Goal: Task Accomplishment & Management: Manage account settings

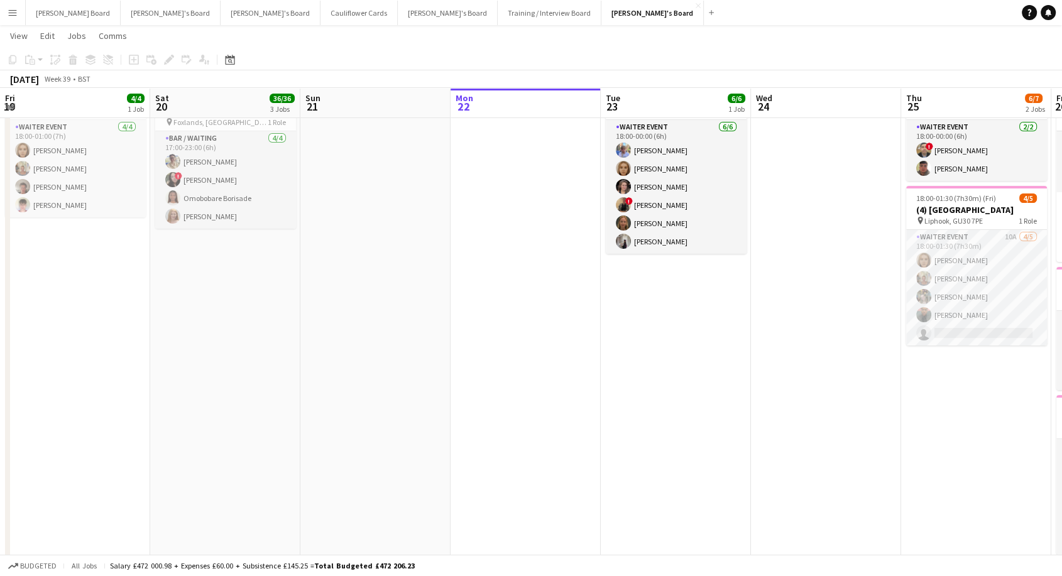
scroll to position [0, 565]
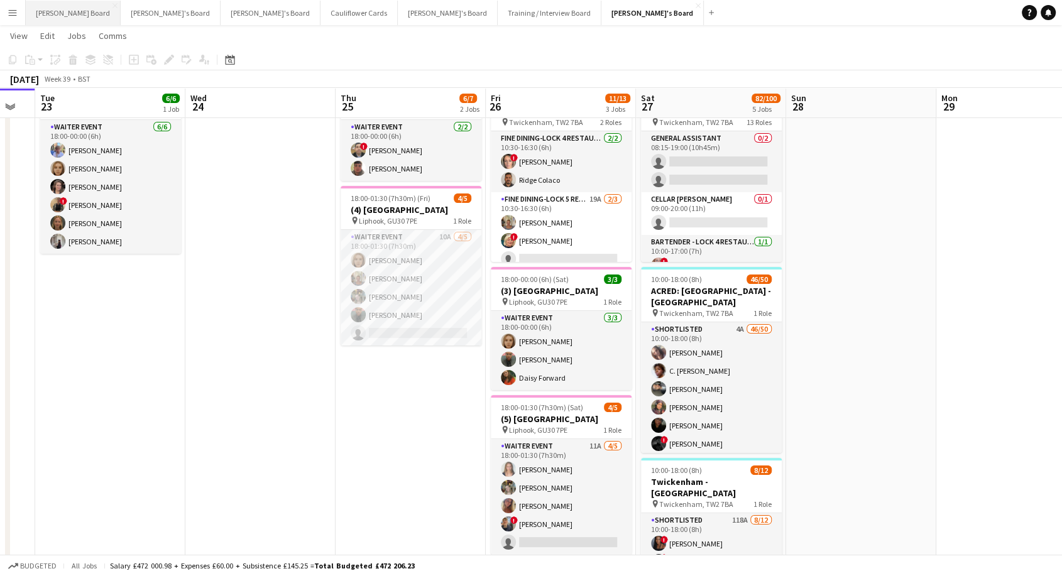
click at [53, 13] on button "[PERSON_NAME] Board Close" at bounding box center [73, 13] width 95 height 24
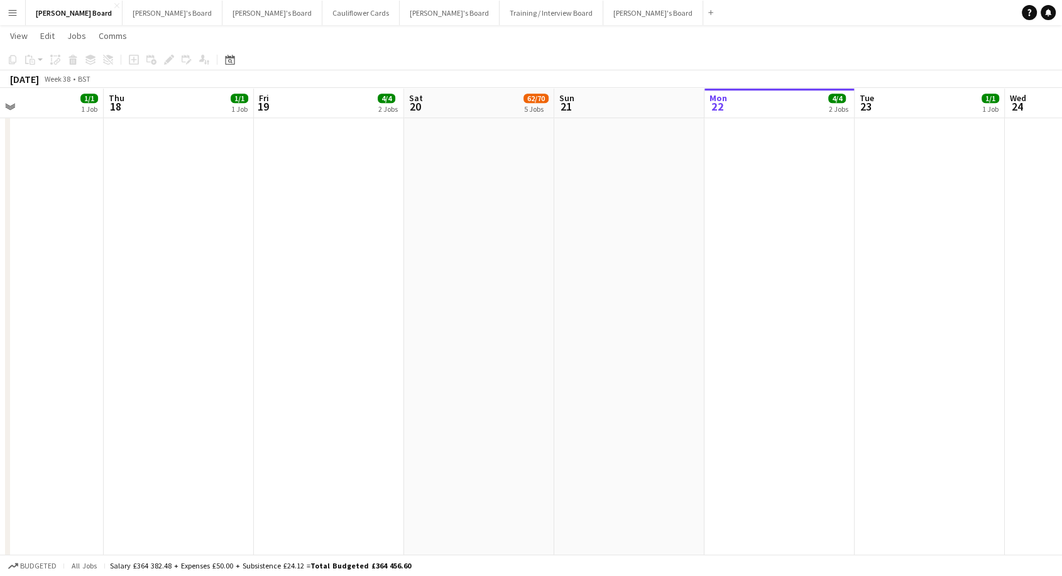
scroll to position [0, 345]
drag, startPoint x: 156, startPoint y: 274, endPoint x: 709, endPoint y: 347, distance: 558.2
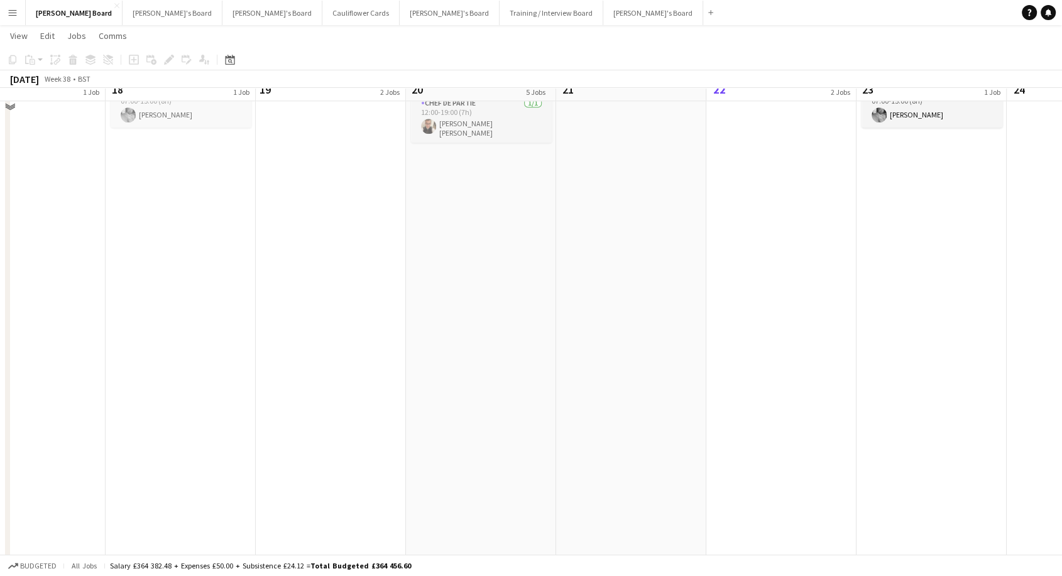
scroll to position [759, 0]
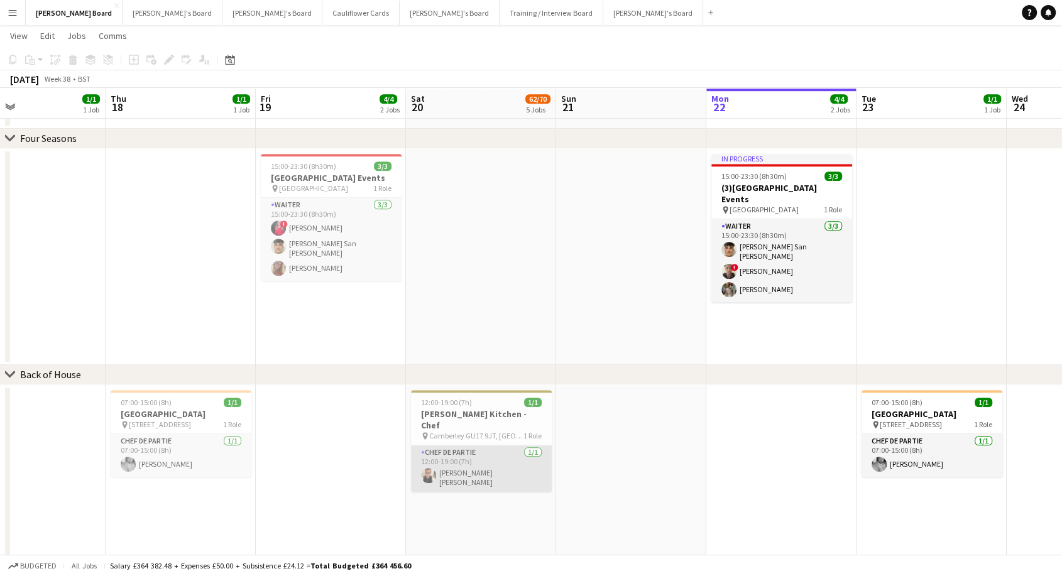
click at [479, 447] on app-card-role "Chef de Partie 1/1 12:00-19:00 (7h) Marnel Antonio Guillen Castellon" at bounding box center [481, 468] width 141 height 46
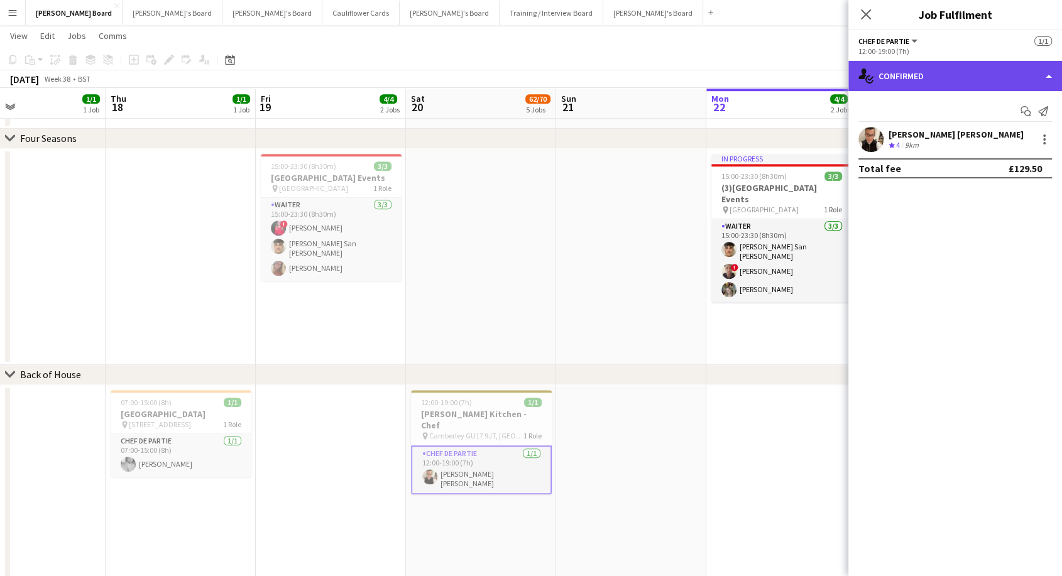
click at [969, 71] on div "single-neutral-actions-check-2 Confirmed" at bounding box center [955, 76] width 214 height 30
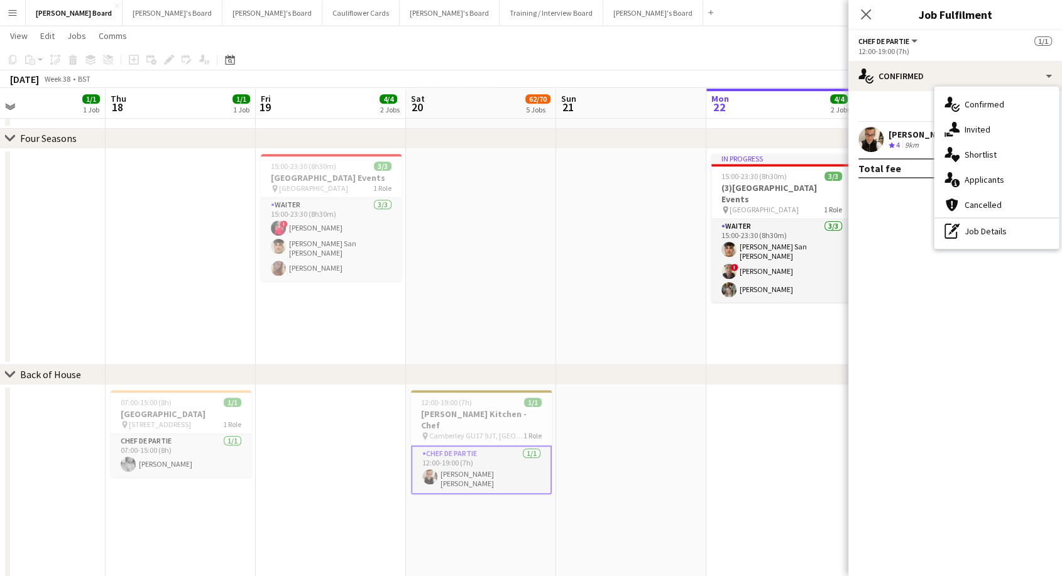
click at [930, 146] on div "Crew rating 4 9km" at bounding box center [955, 145] width 135 height 11
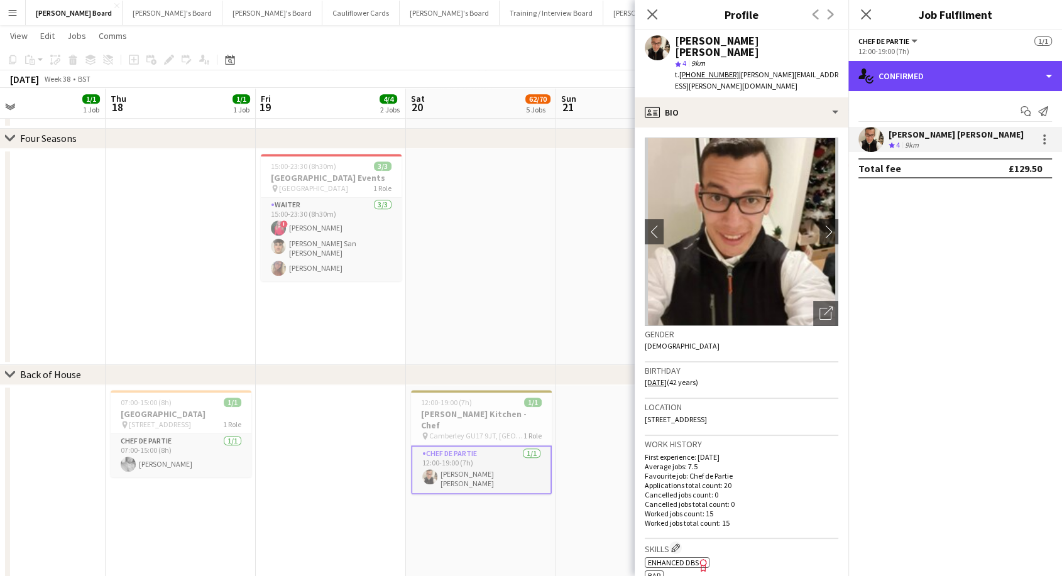
drag, startPoint x: 939, startPoint y: 67, endPoint x: 961, endPoint y: 114, distance: 52.6
click at [939, 68] on div "single-neutral-actions-check-2 Confirmed" at bounding box center [955, 76] width 214 height 30
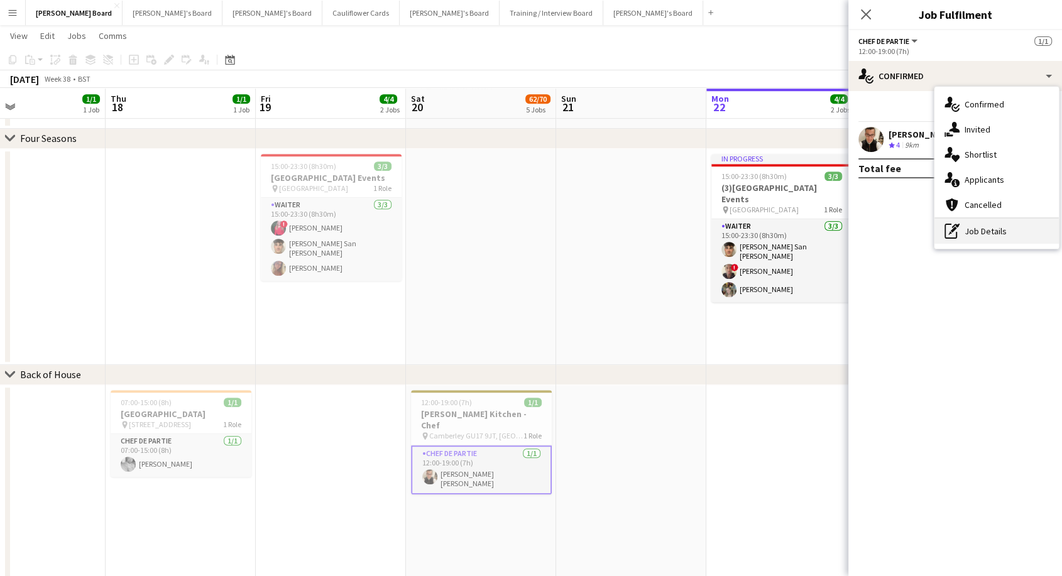
click at [994, 231] on div "pen-write Job Details" at bounding box center [996, 231] width 124 height 25
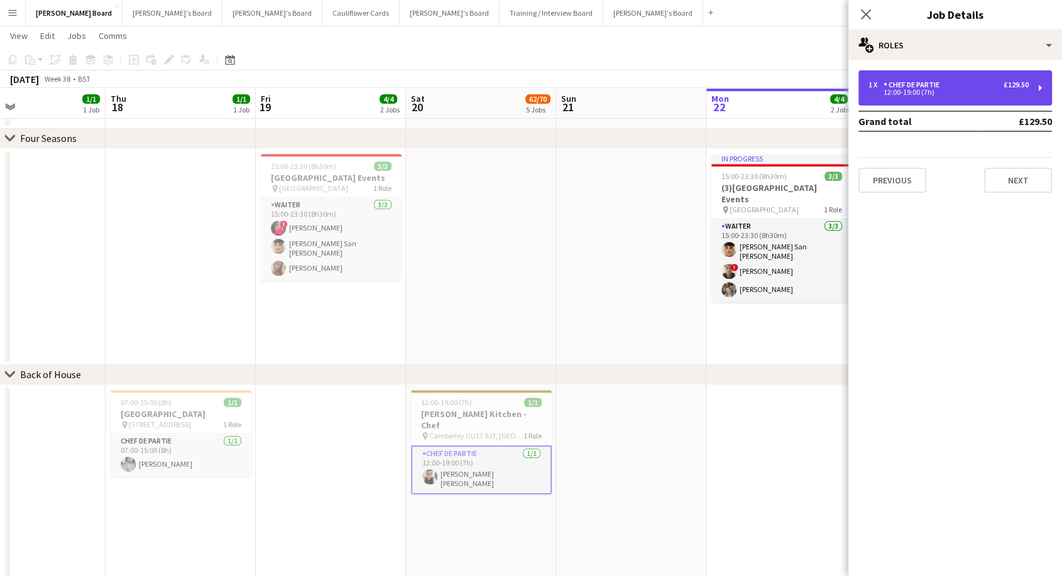
click at [933, 84] on div "Chef de Partie" at bounding box center [913, 84] width 61 height 9
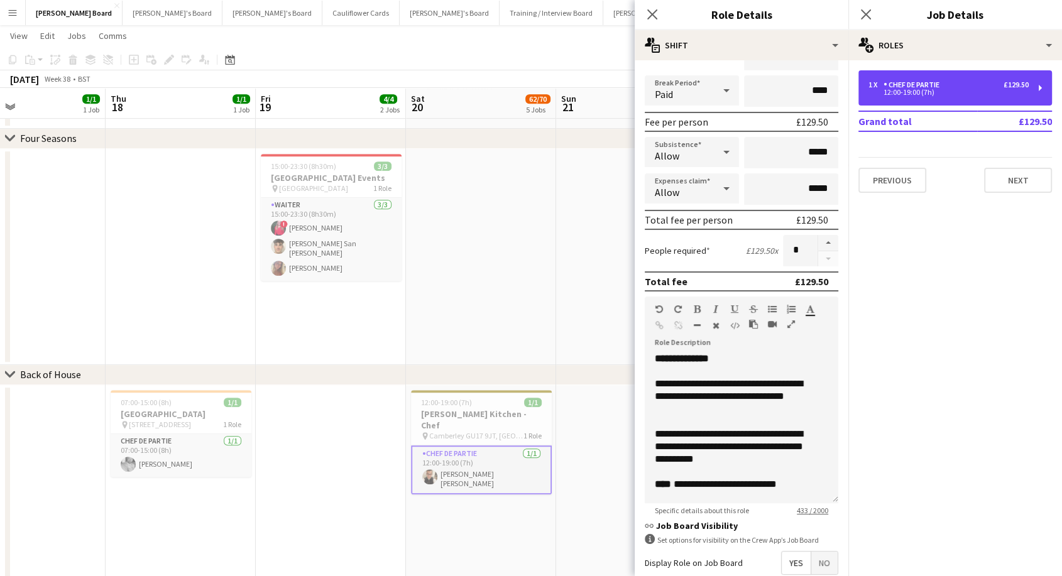
scroll to position [273, 0]
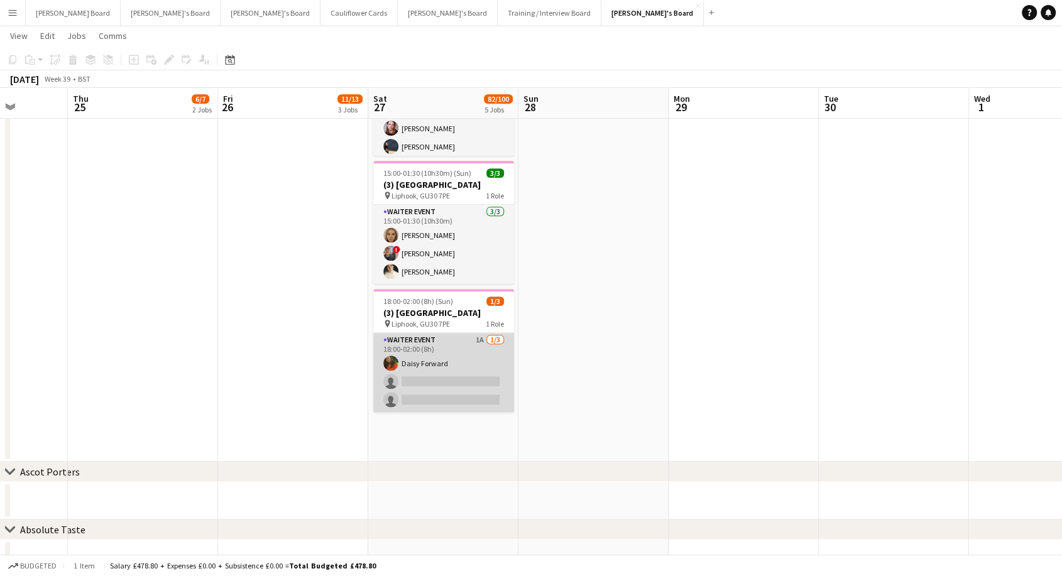
scroll to position [0, 532]
drag, startPoint x: 410, startPoint y: 378, endPoint x: 462, endPoint y: 369, distance: 52.9
click at [410, 379] on app-card-role "WAITER EVENT 1A [DATE] 18:00-02:00 (8h) [PERSON_NAME] Forward single-neutral-ac…" at bounding box center [444, 372] width 141 height 79
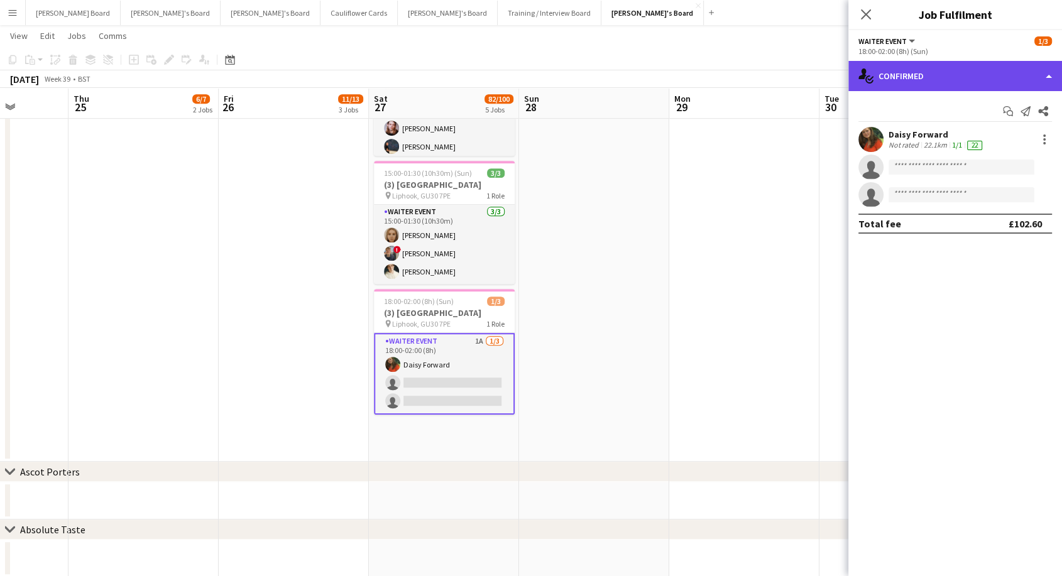
drag, startPoint x: 957, startPoint y: 65, endPoint x: 955, endPoint y: 74, distance: 9.5
click at [957, 68] on div "single-neutral-actions-check-2 Confirmed" at bounding box center [955, 76] width 214 height 30
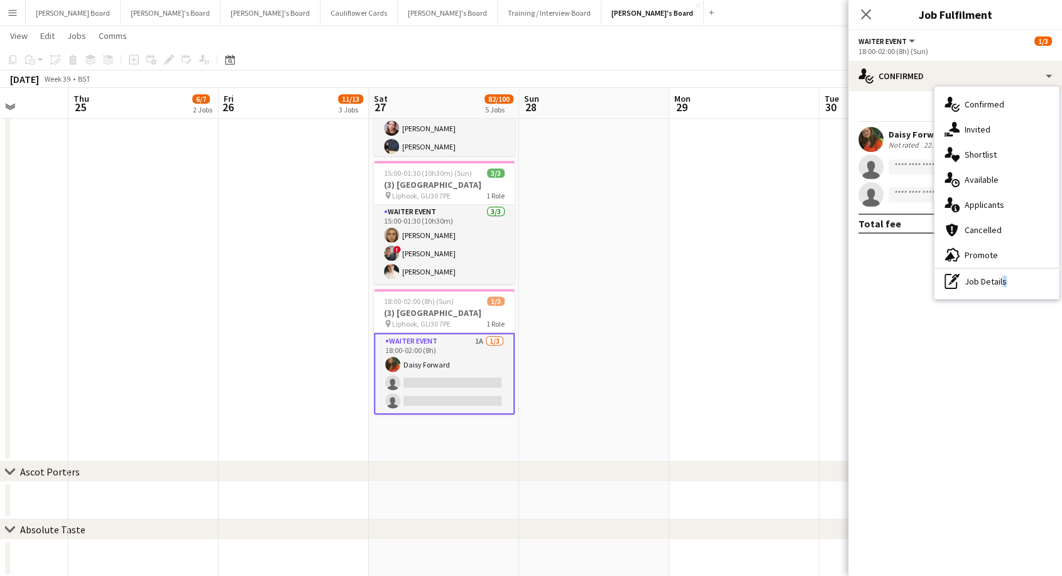
drag, startPoint x: 1000, startPoint y: 281, endPoint x: 985, endPoint y: 268, distance: 20.4
click at [996, 279] on div "pen-write Job Details" at bounding box center [996, 281] width 124 height 25
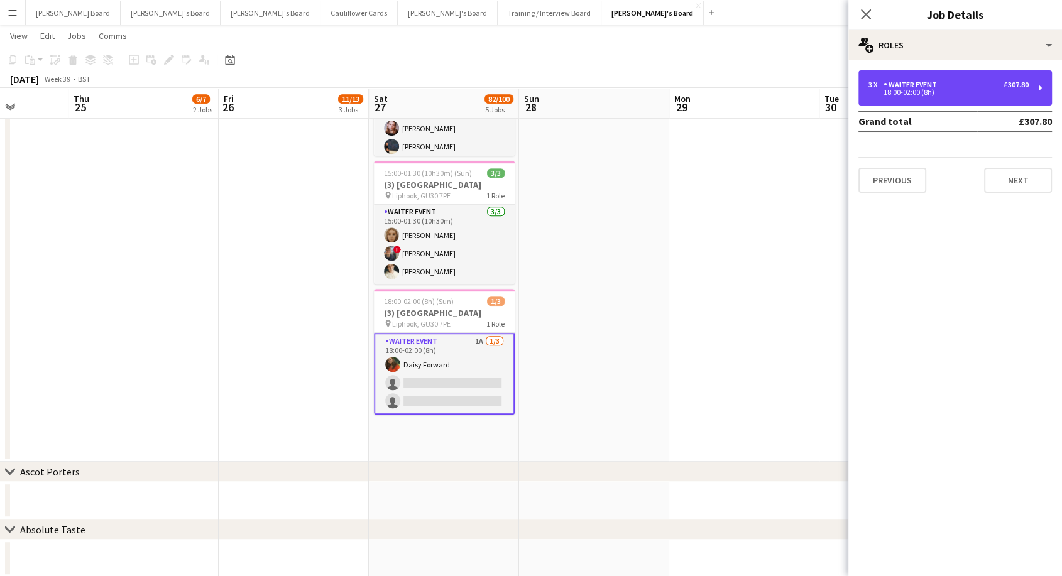
drag, startPoint x: 918, startPoint y: 87, endPoint x: 940, endPoint y: 138, distance: 55.4
click at [919, 87] on div "WAITER EVENT" at bounding box center [912, 84] width 58 height 9
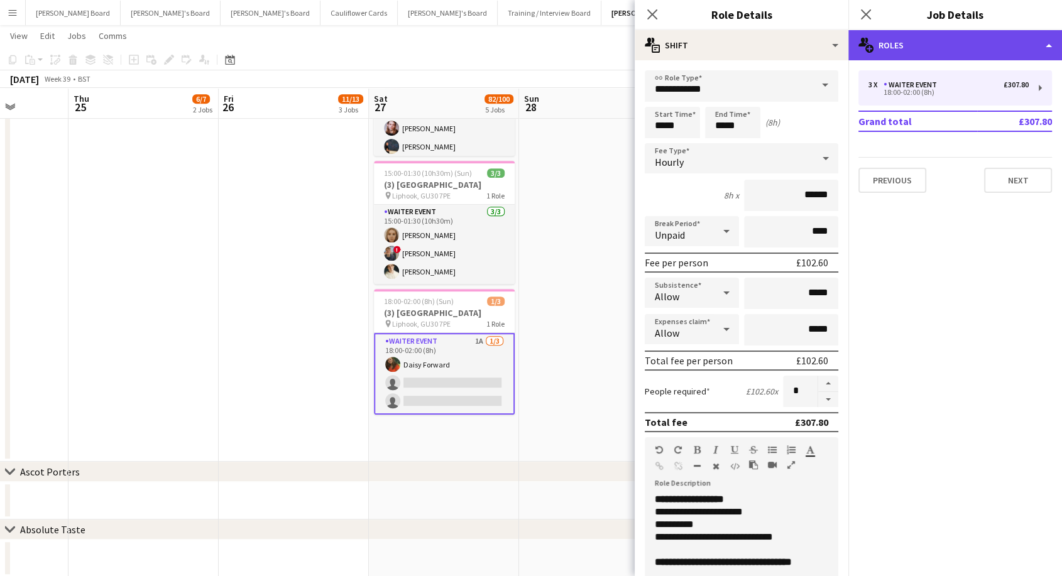
click at [905, 51] on div "multiple-users-add Roles" at bounding box center [955, 45] width 214 height 30
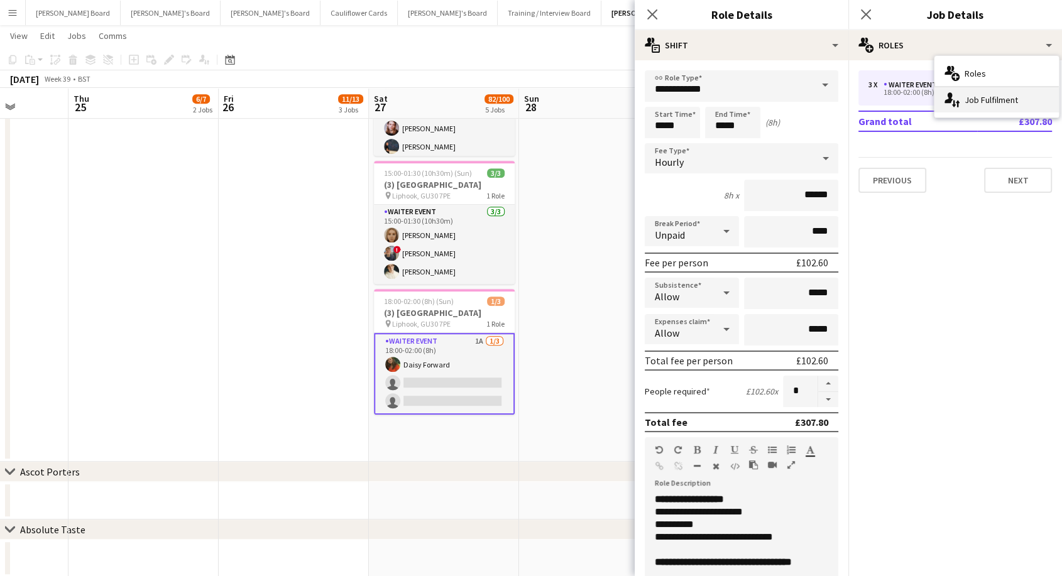
drag, startPoint x: 984, startPoint y: 102, endPoint x: 970, endPoint y: 95, distance: 15.2
click at [984, 100] on div "single-neutral-actions-up-down Job Fulfilment" at bounding box center [996, 99] width 124 height 25
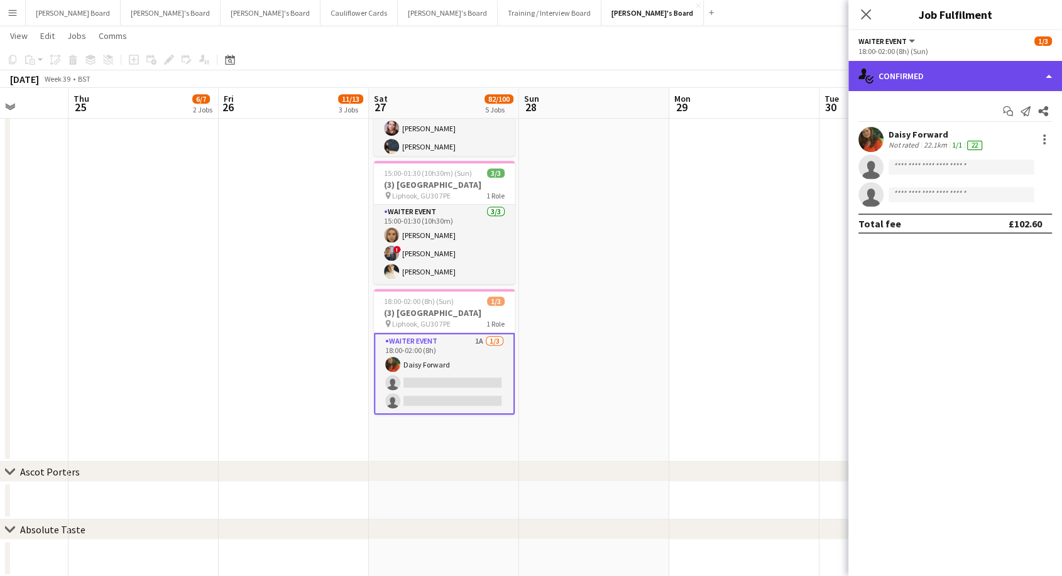
click at [931, 75] on div "single-neutral-actions-check-2 Confirmed" at bounding box center [955, 76] width 214 height 30
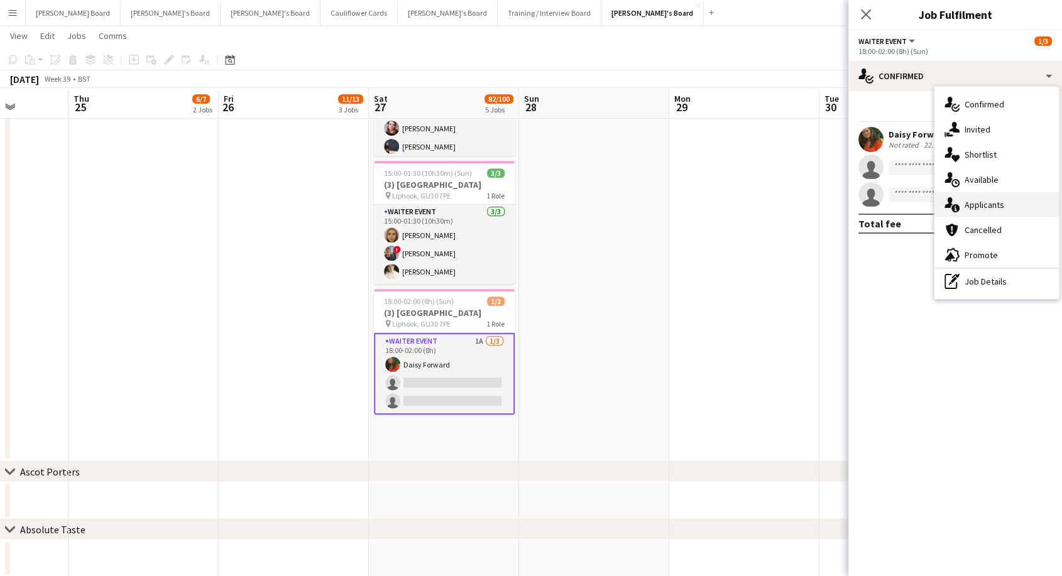
click at [990, 207] on span "Applicants" at bounding box center [984, 204] width 40 height 11
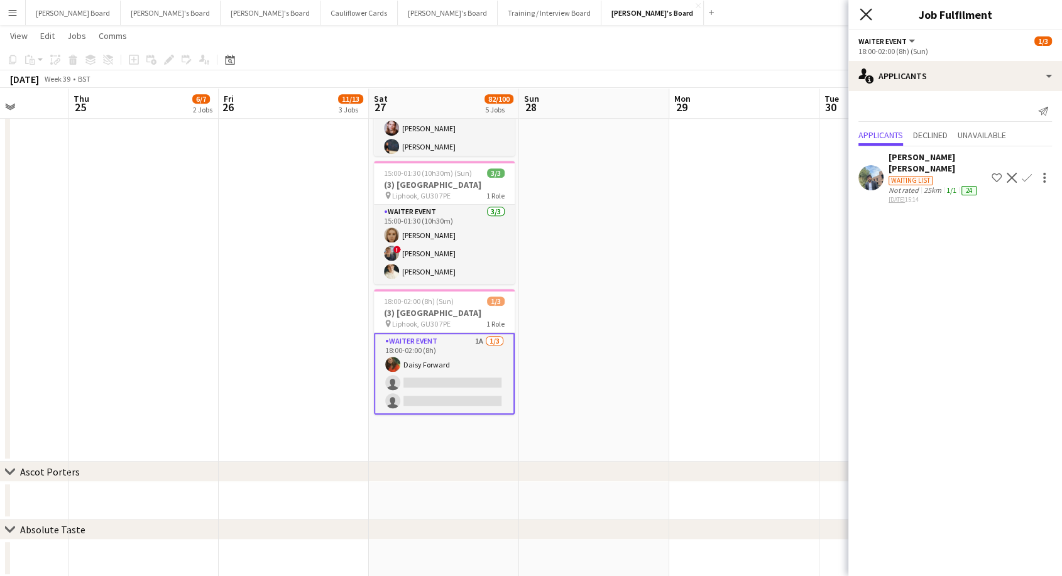
click at [867, 15] on icon at bounding box center [865, 14] width 12 height 12
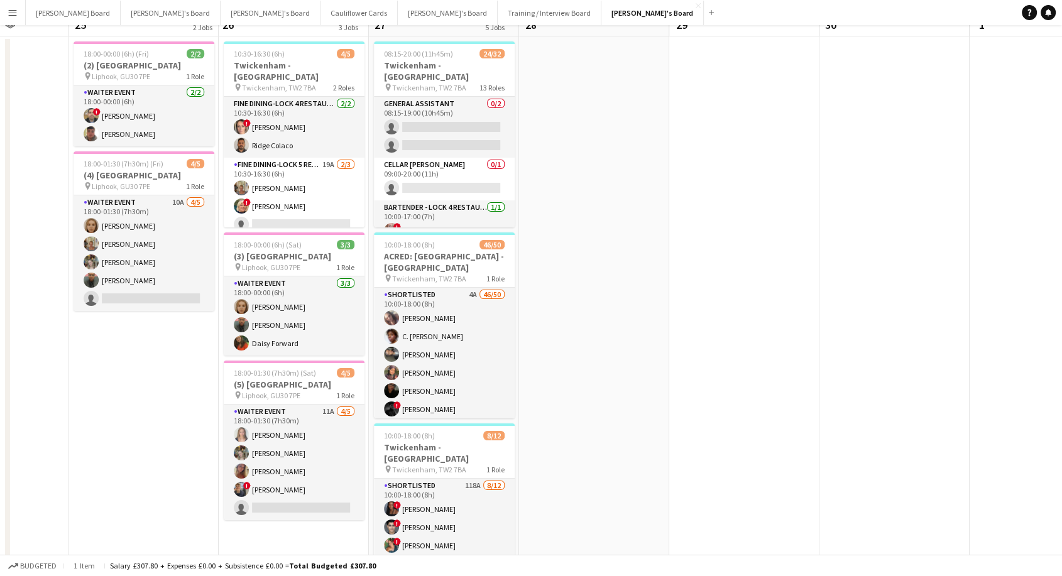
scroll to position [209, 0]
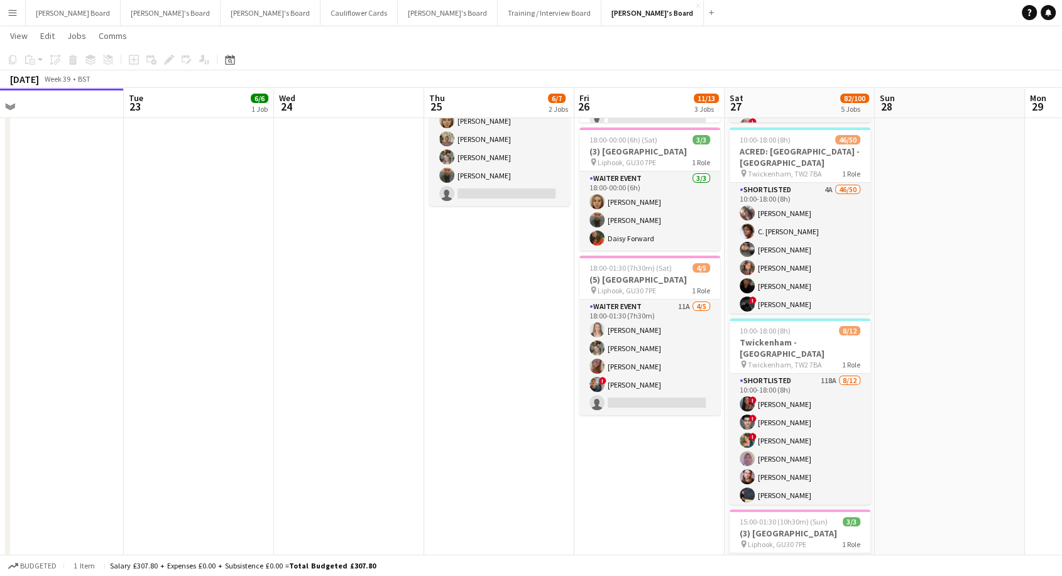
drag, startPoint x: 138, startPoint y: 343, endPoint x: 475, endPoint y: 369, distance: 338.3
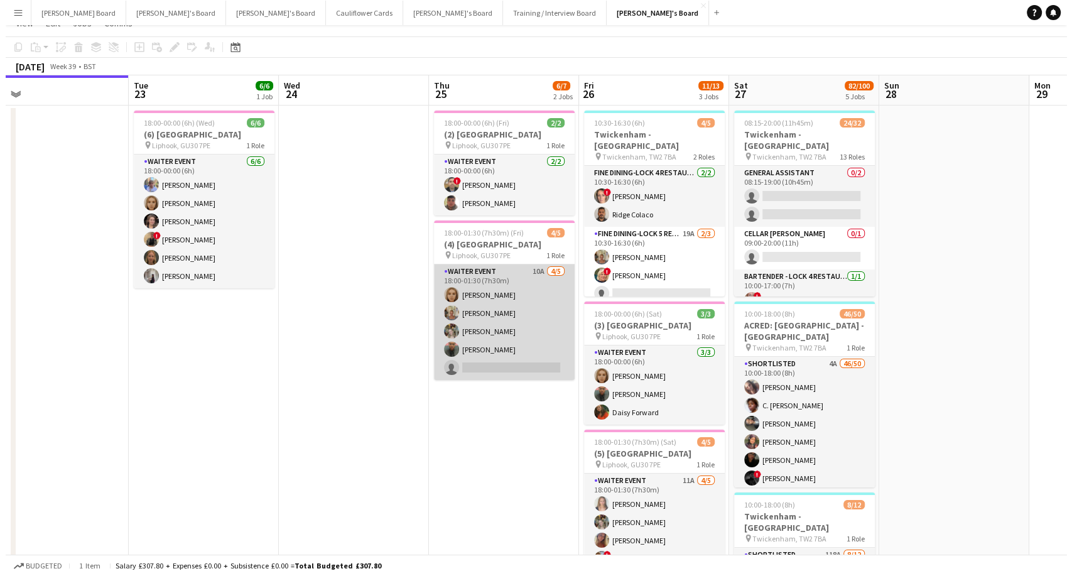
scroll to position [0, 0]
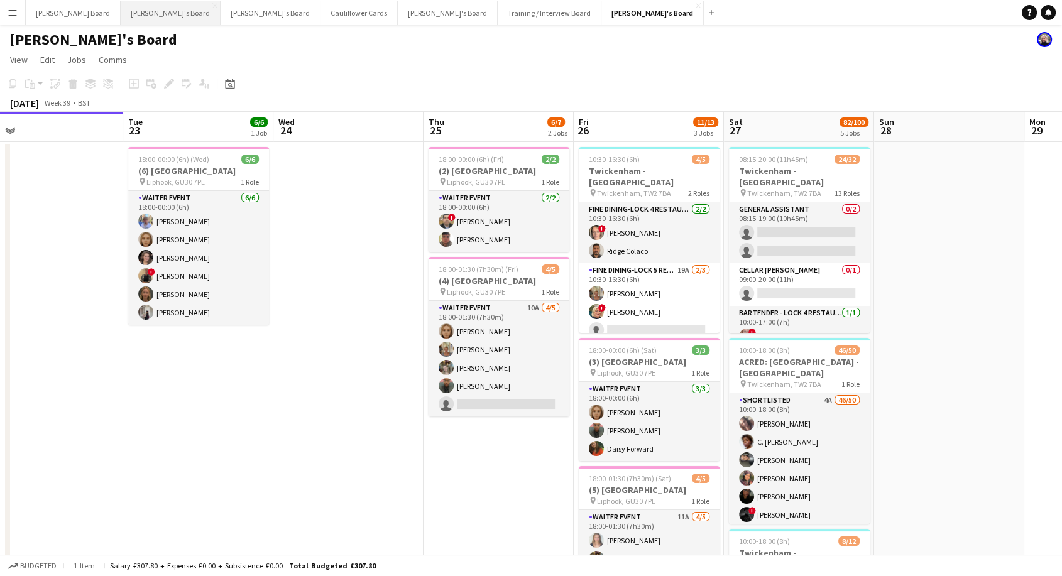
click at [121, 4] on button "[PERSON_NAME]'s Board Close" at bounding box center [171, 13] width 100 height 24
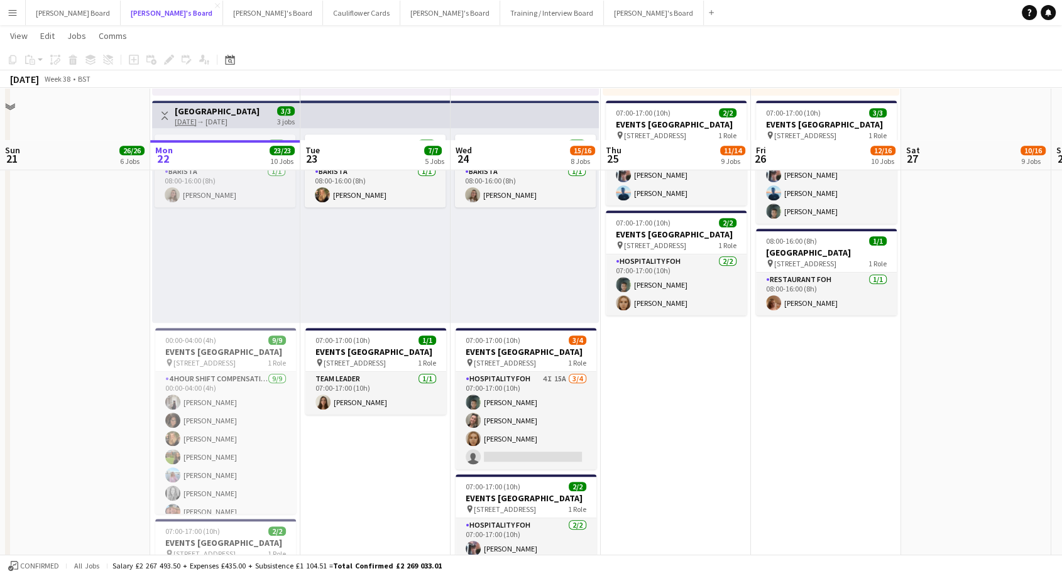
scroll to position [907, 0]
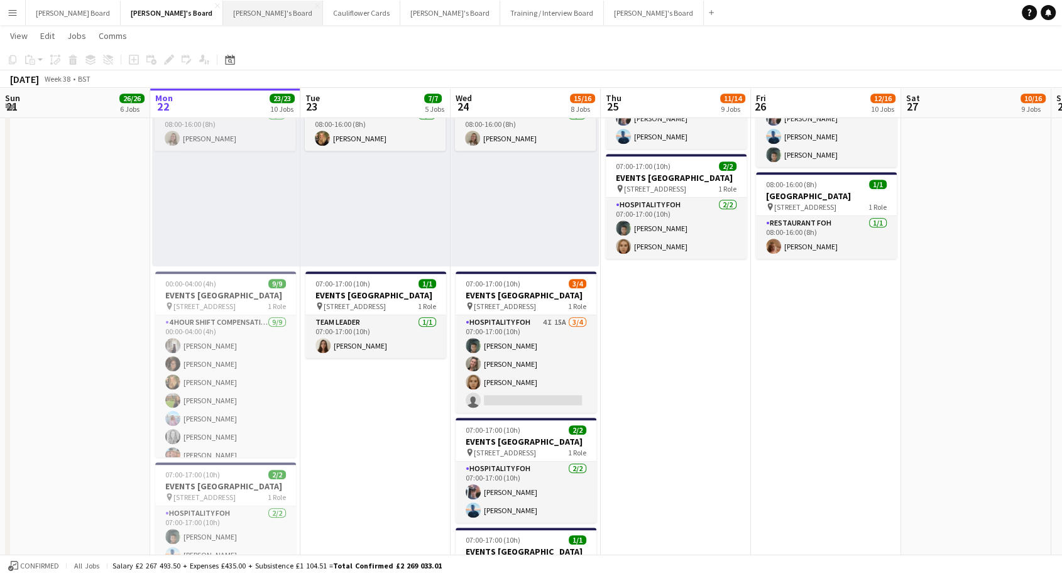
drag, startPoint x: 164, startPoint y: 11, endPoint x: 167, endPoint y: 20, distance: 9.3
click at [223, 13] on button "[PERSON_NAME]'s Board Close" at bounding box center [273, 13] width 100 height 24
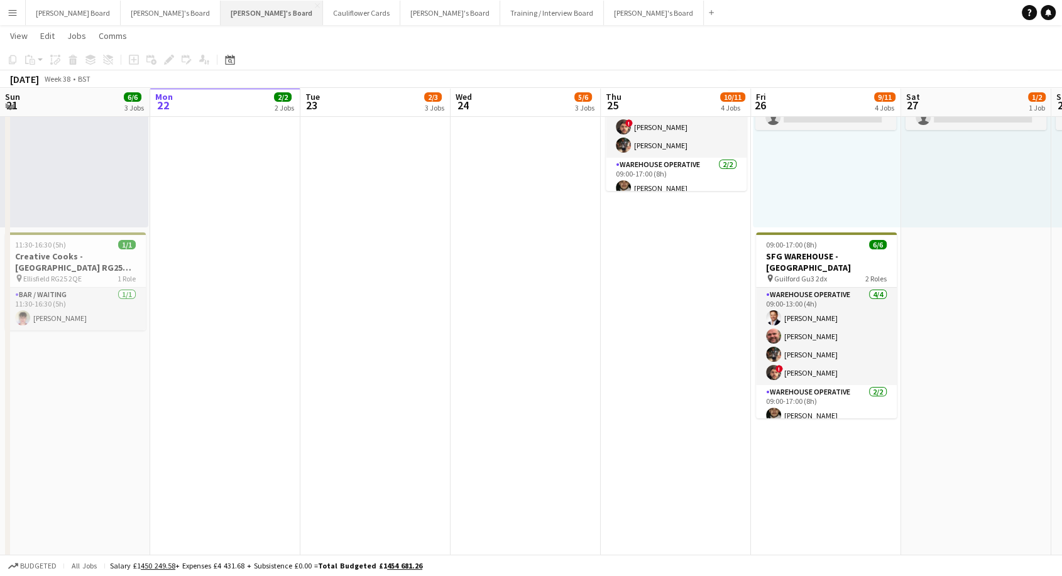
scroll to position [139, 0]
drag, startPoint x: 50, startPoint y: 12, endPoint x: 59, endPoint y: 11, distance: 8.8
click at [51, 11] on button "[PERSON_NAME] Board Close" at bounding box center [73, 13] width 95 height 24
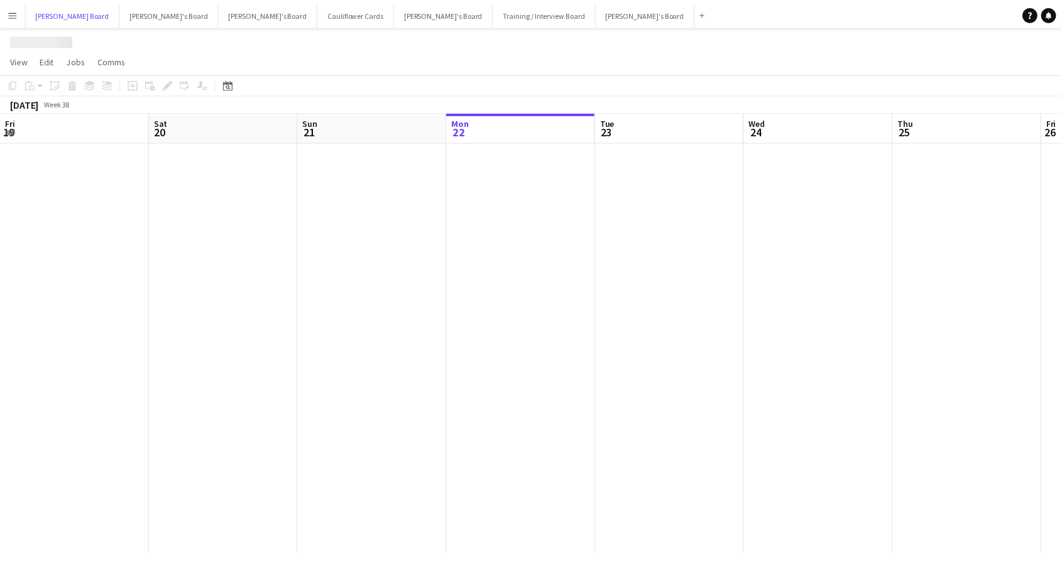
scroll to position [0, 300]
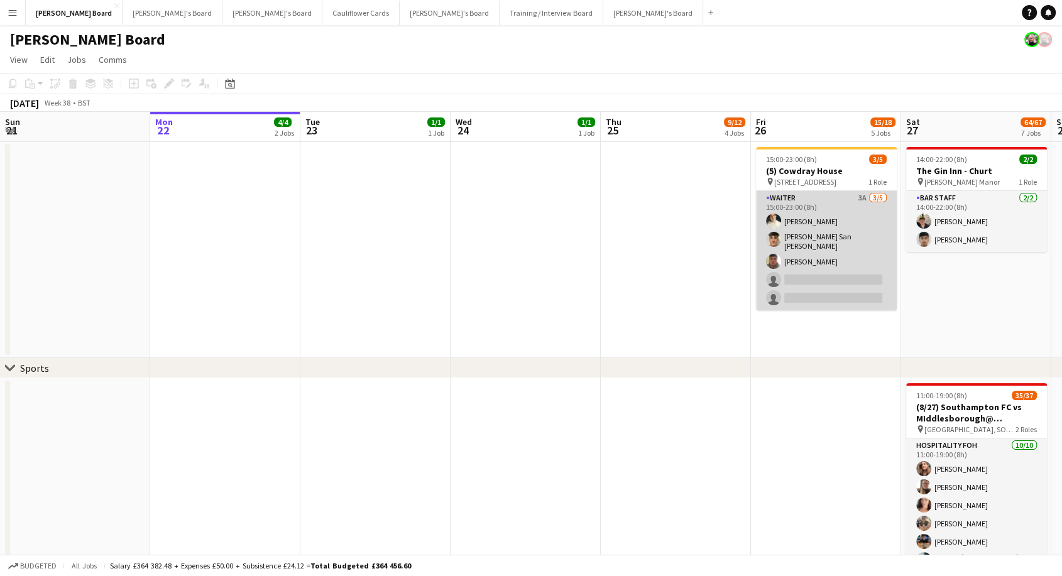
click at [822, 202] on app-card-role "Waiter 3A [DATE] 15:00-23:00 (8h) [PERSON_NAME] [PERSON_NAME] San [PERSON_NAME]…" at bounding box center [826, 250] width 141 height 119
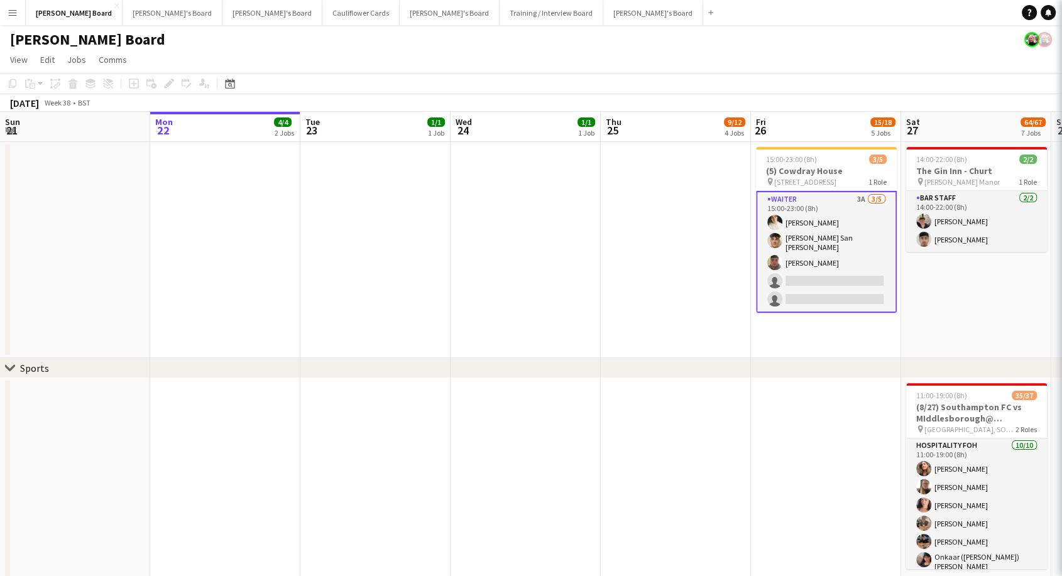
scroll to position [0, 300]
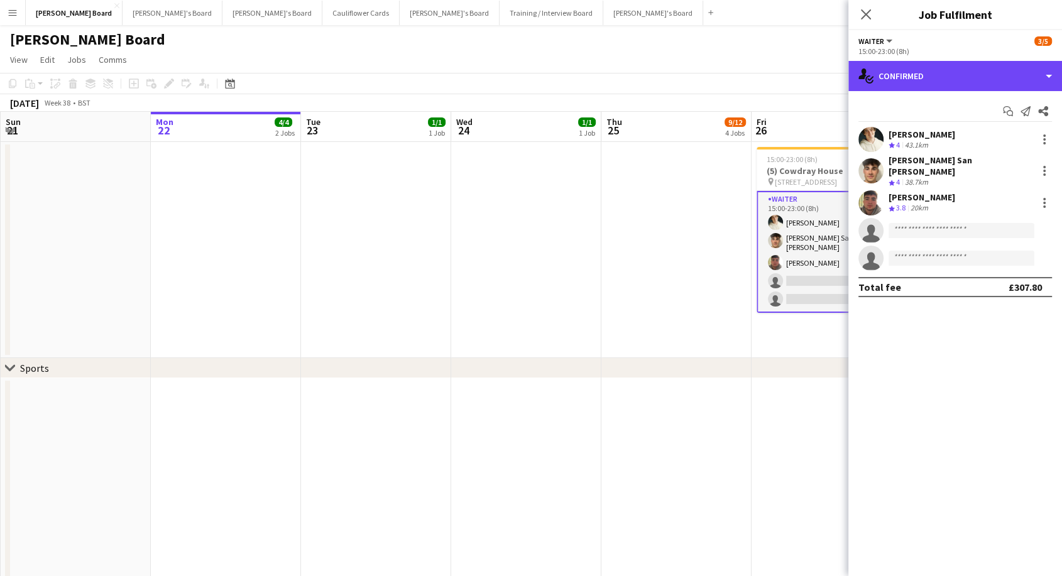
drag, startPoint x: 920, startPoint y: 74, endPoint x: 958, endPoint y: 158, distance: 92.7
click at [920, 76] on div "single-neutral-actions-check-2 Confirmed" at bounding box center [955, 76] width 214 height 30
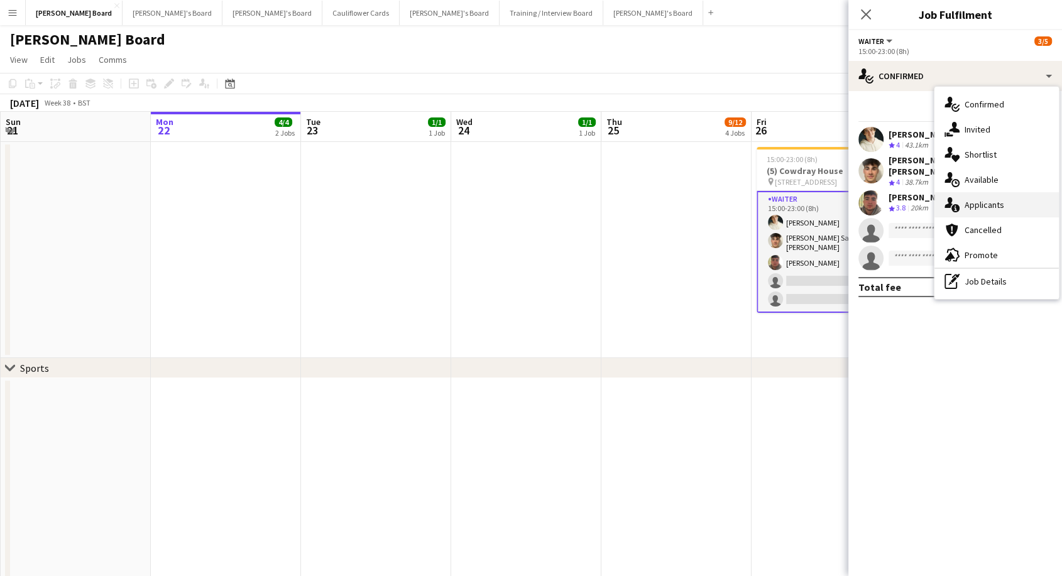
click at [982, 212] on div "single-neutral-actions-information Applicants" at bounding box center [996, 204] width 124 height 25
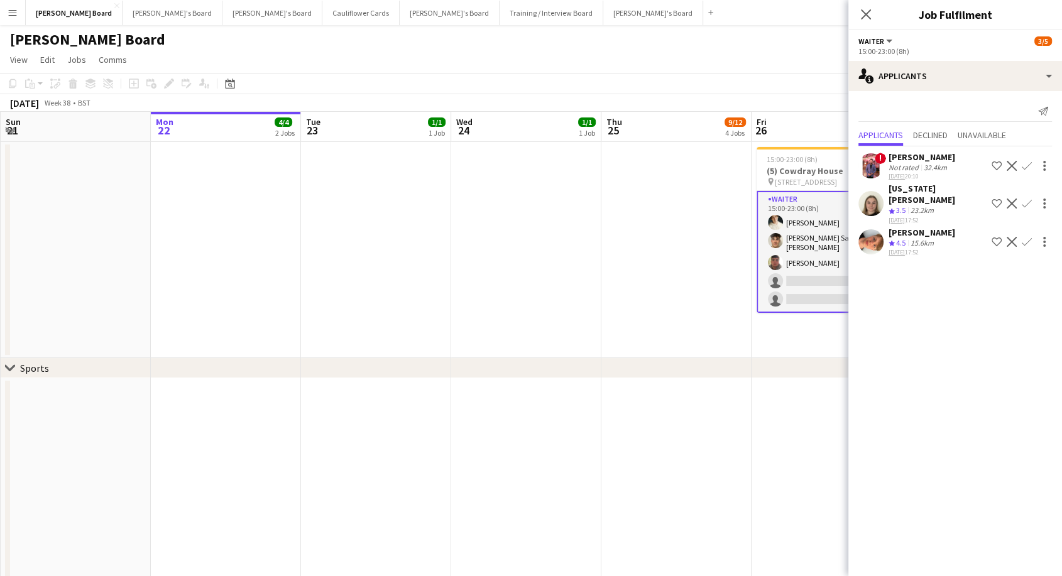
click at [1026, 237] on app-icon "Confirm" at bounding box center [1026, 242] width 10 height 10
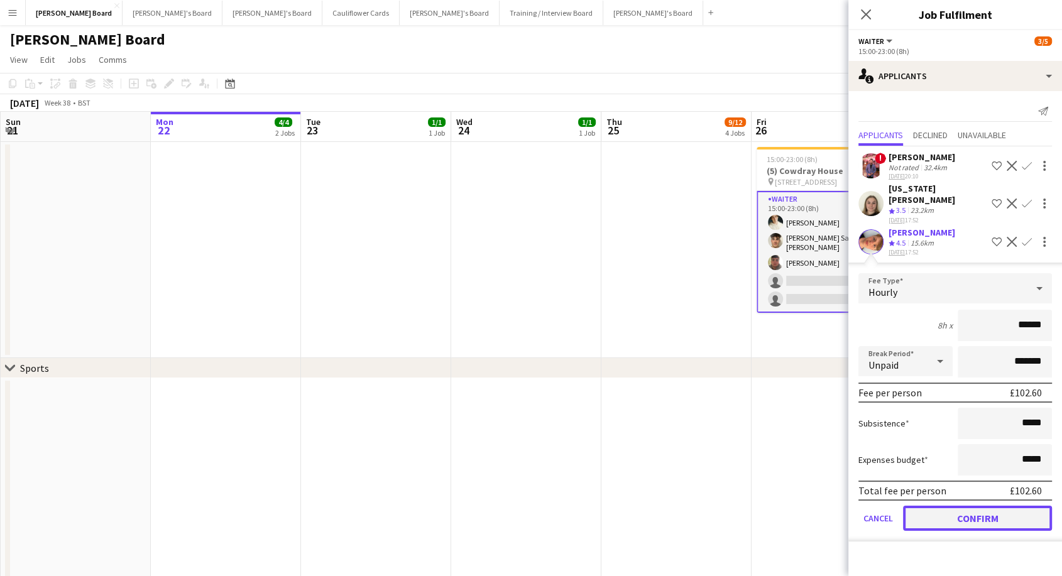
click at [984, 506] on button "Confirm" at bounding box center [977, 518] width 149 height 25
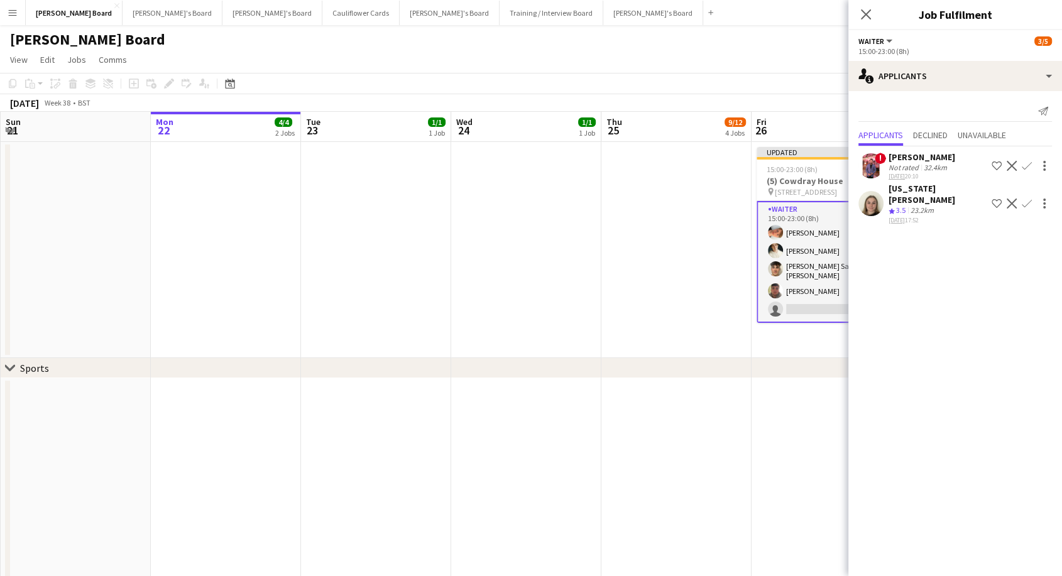
click at [783, 252] on app-card-role "Waiter 2A [DATE] 15:00-23:00 (8h) [PERSON_NAME] [PERSON_NAME] [PERSON_NAME] San…" at bounding box center [826, 262] width 141 height 122
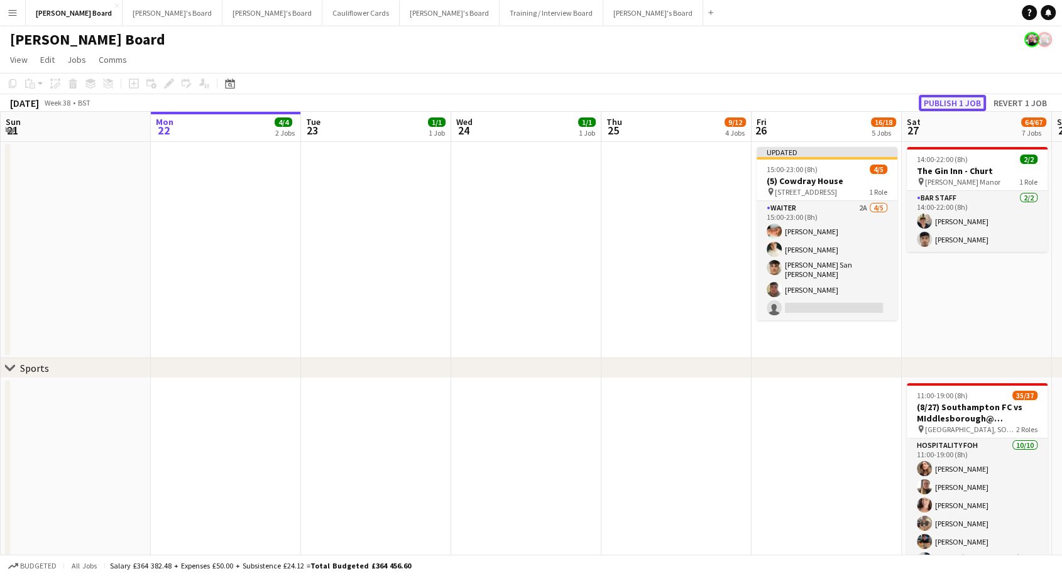
click at [937, 101] on button "Publish 1 job" at bounding box center [951, 103] width 67 height 16
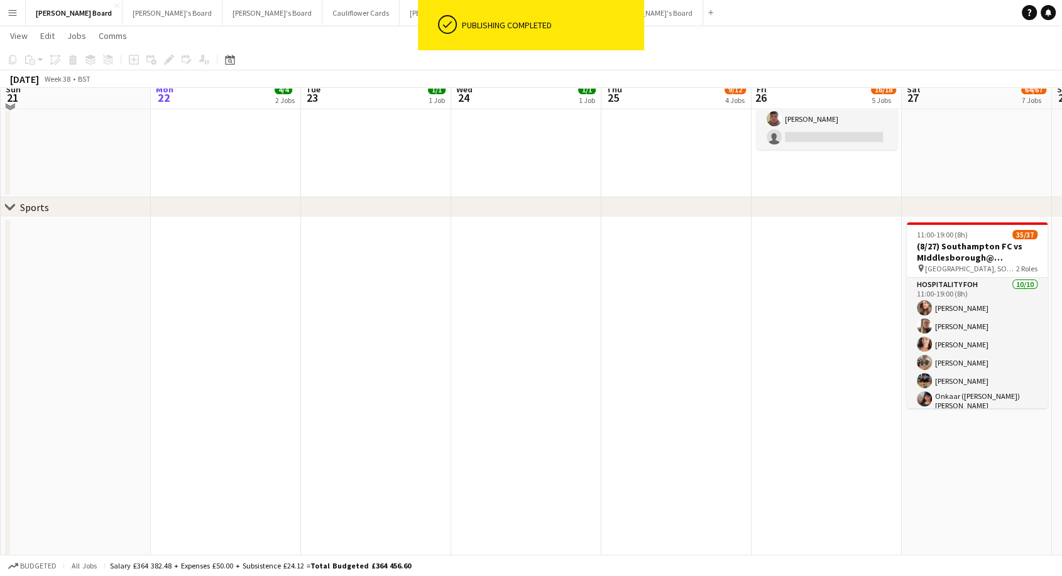
scroll to position [139, 0]
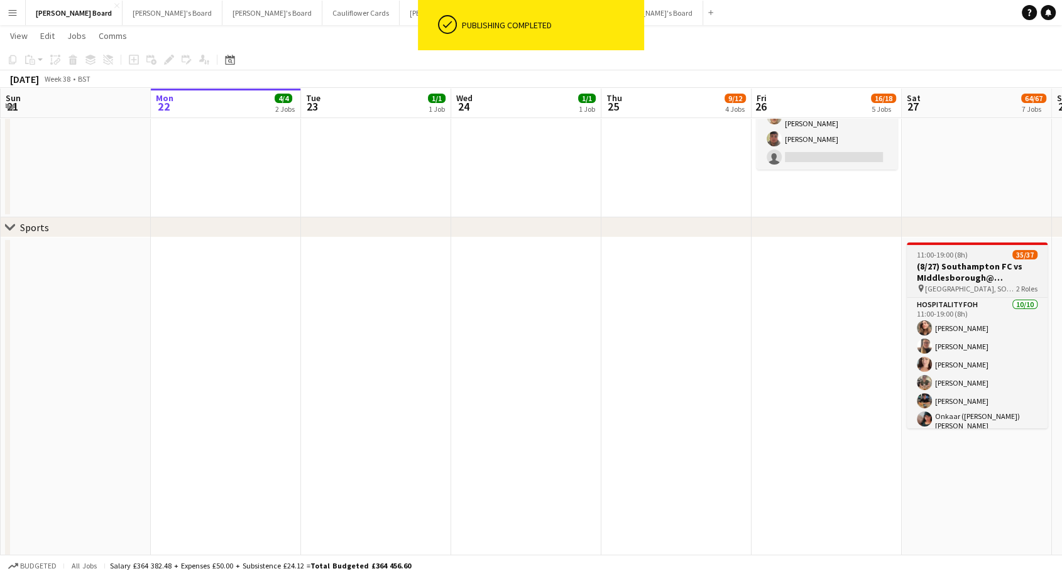
click at [963, 278] on h3 "(8/27) Southampton FC vs MIddlesborough@ [GEOGRAPHIC_DATA]" at bounding box center [976, 272] width 141 height 23
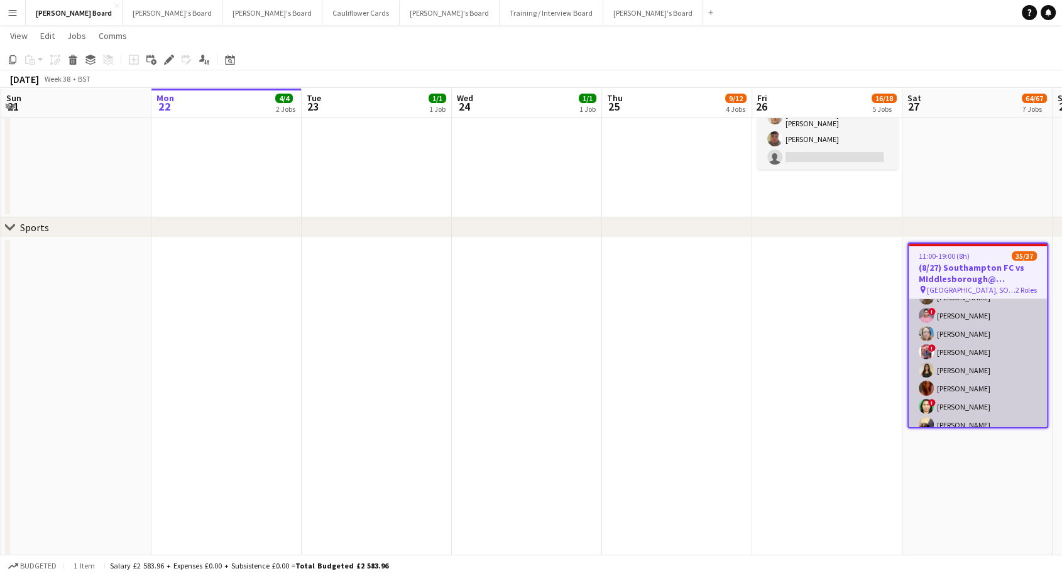
click at [967, 328] on app-card-role "Retail Kiosk 11I 1A 25/27 13:00-17:00 (4h) ! [PERSON_NAME] [PERSON_NAME] [PERSO…" at bounding box center [977, 491] width 138 height 520
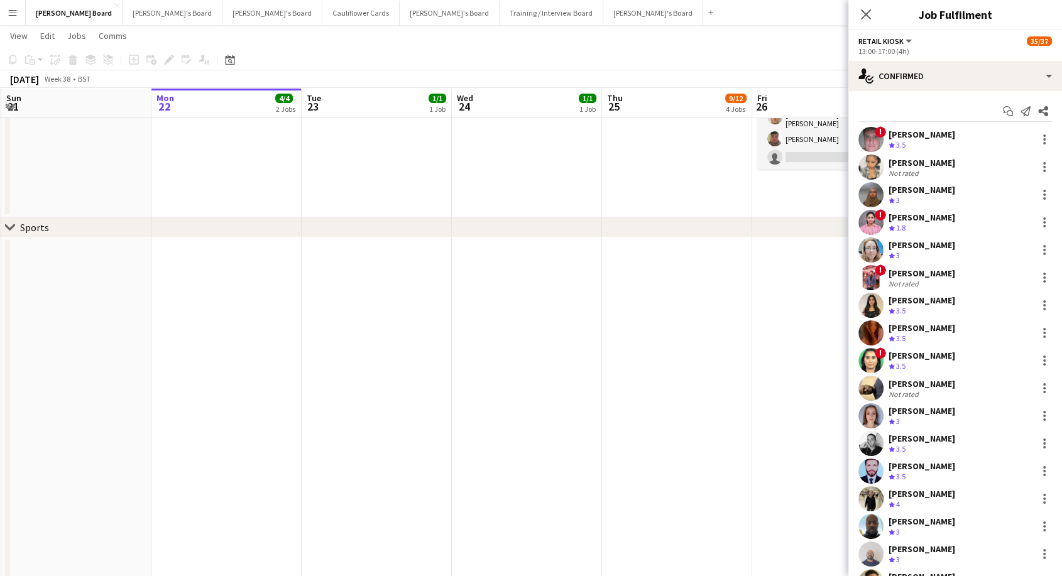
scroll to position [280, 0]
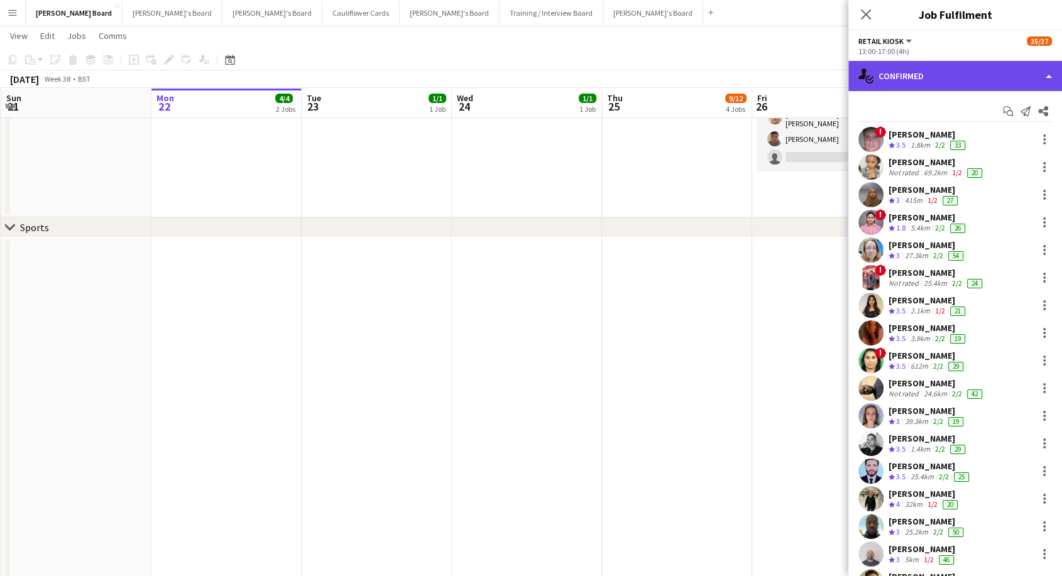
click at [904, 70] on div "single-neutral-actions-check-2 Confirmed" at bounding box center [955, 76] width 214 height 30
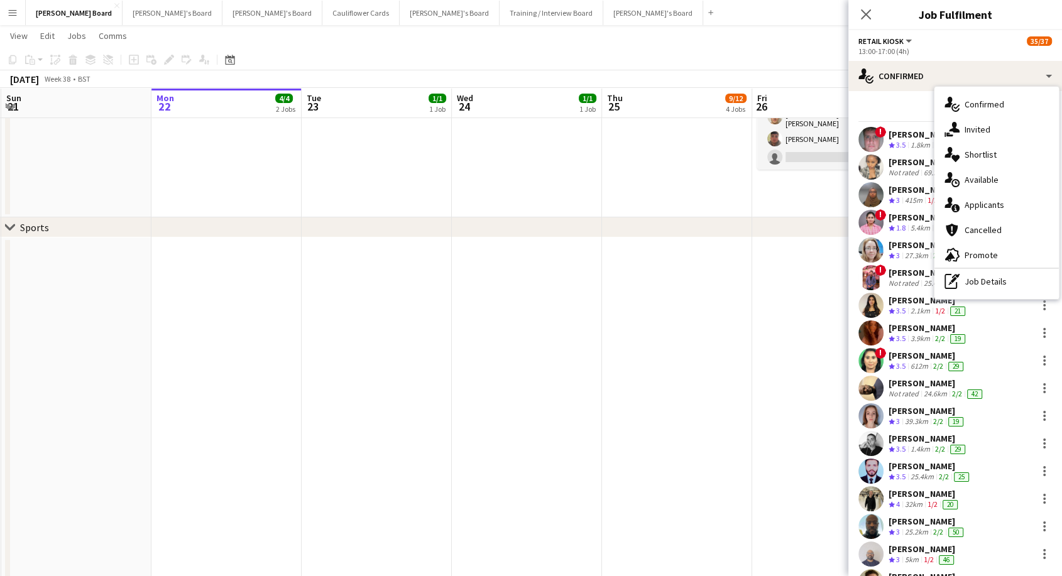
click at [975, 204] on span "Applicants" at bounding box center [984, 204] width 40 height 11
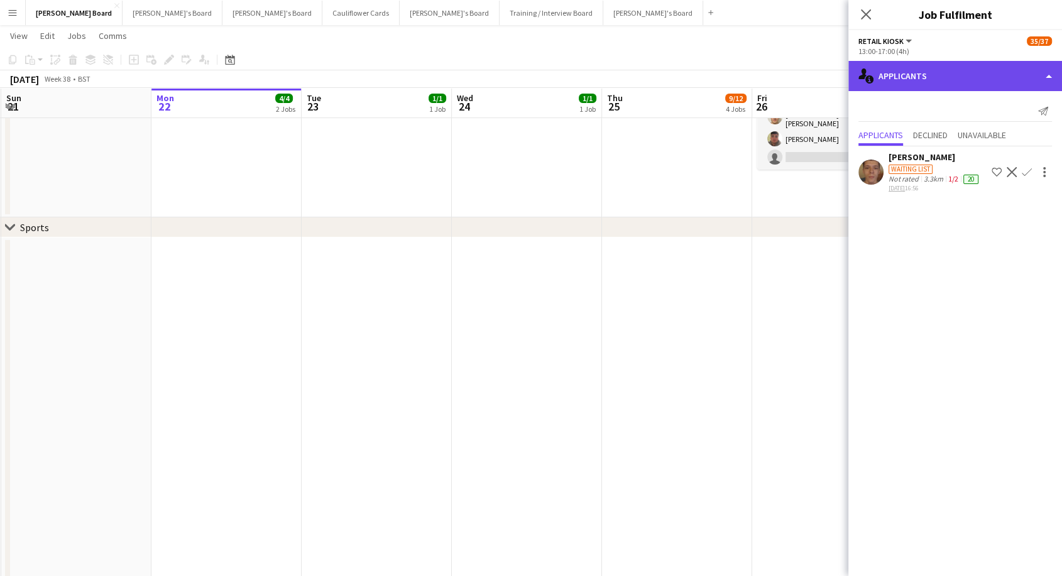
click at [891, 79] on div "single-neutral-actions-information Applicants" at bounding box center [955, 76] width 214 height 30
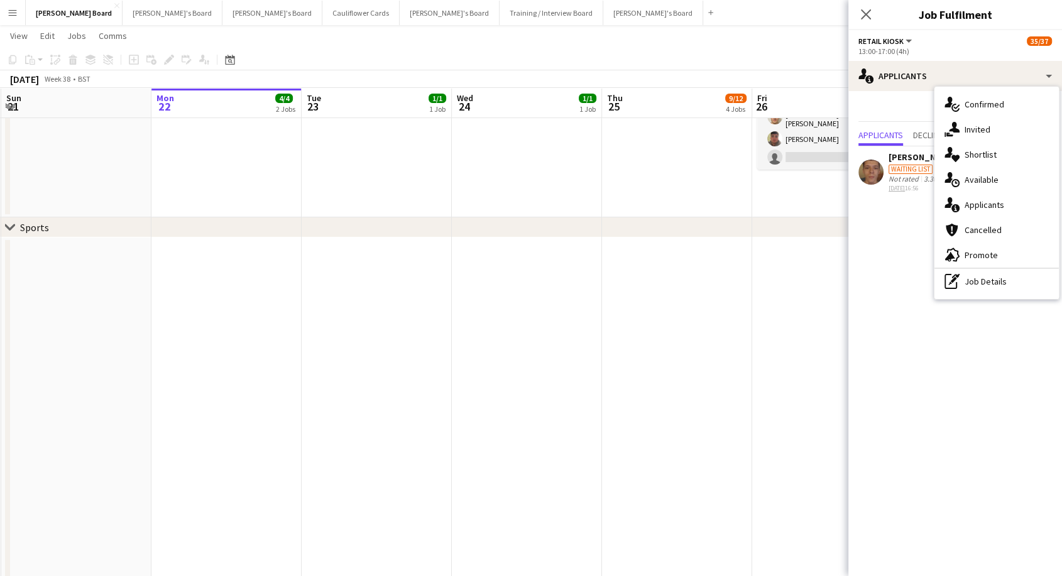
click at [984, 283] on div "pen-write Job Details" at bounding box center [996, 281] width 124 height 25
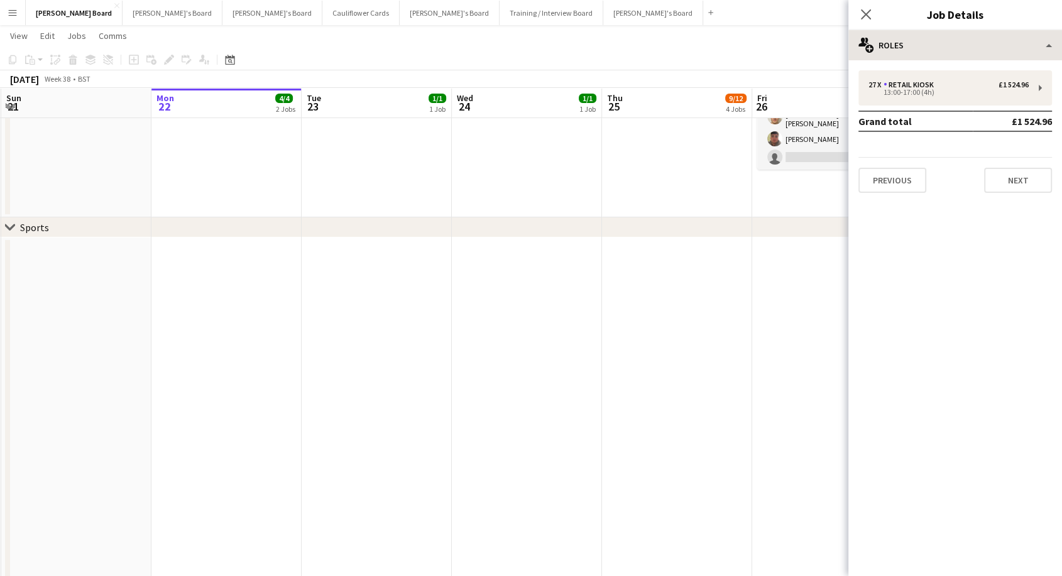
drag, startPoint x: 867, startPoint y: 8, endPoint x: 863, endPoint y: 36, distance: 28.5
click at [866, 12] on app-icon "Close pop-in" at bounding box center [865, 14] width 15 height 15
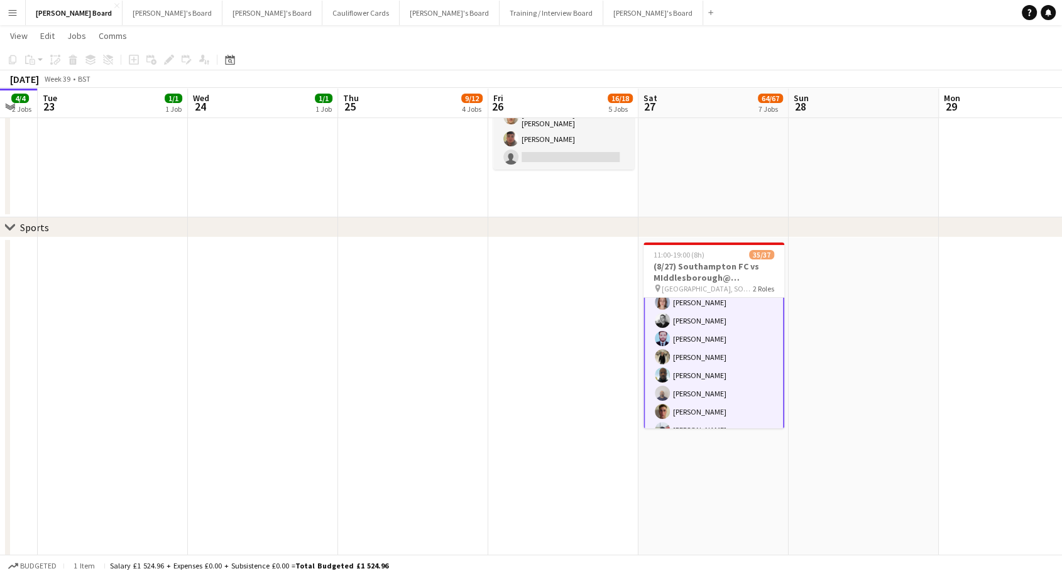
scroll to position [0, 563]
drag, startPoint x: 828, startPoint y: 344, endPoint x: 564, endPoint y: 335, distance: 264.6
